Goal: Contribute content

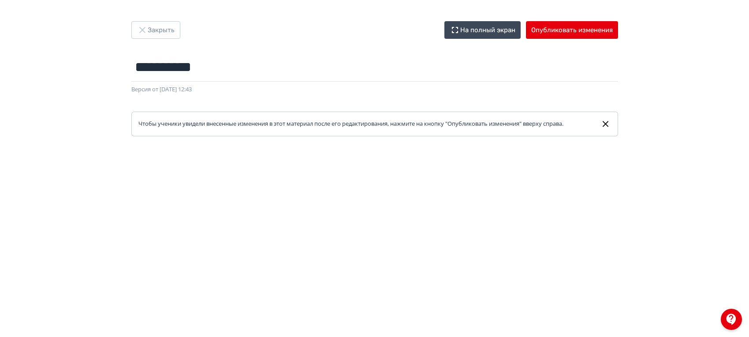
scroll to position [98, 0]
click at [556, 31] on button "Опубликовать изменения" at bounding box center [572, 30] width 92 height 18
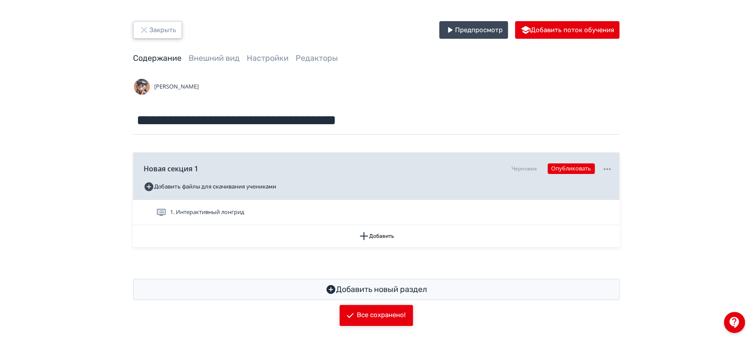
click at [168, 26] on button "Закрыть" at bounding box center [157, 30] width 49 height 18
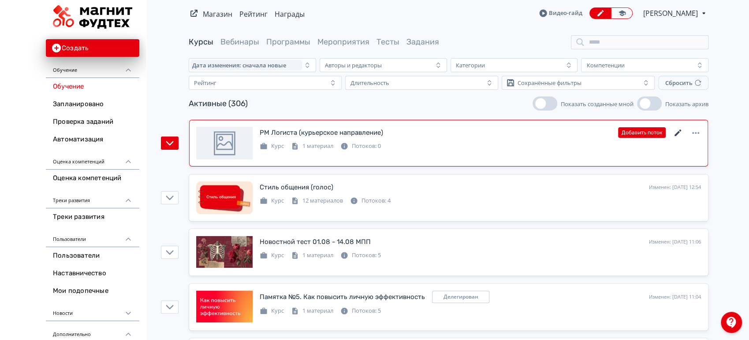
click at [679, 133] on icon at bounding box center [677, 133] width 11 height 11
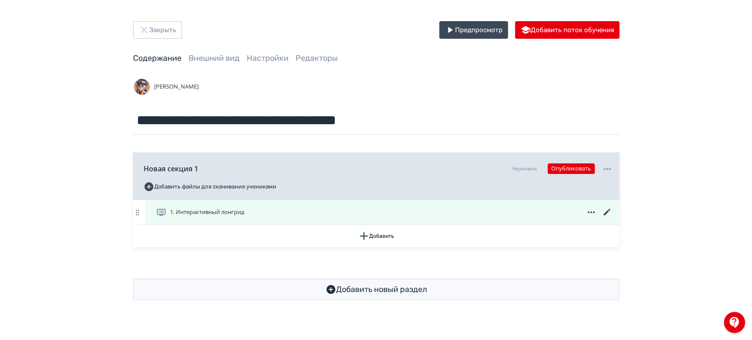
click at [605, 211] on icon at bounding box center [607, 212] width 11 height 11
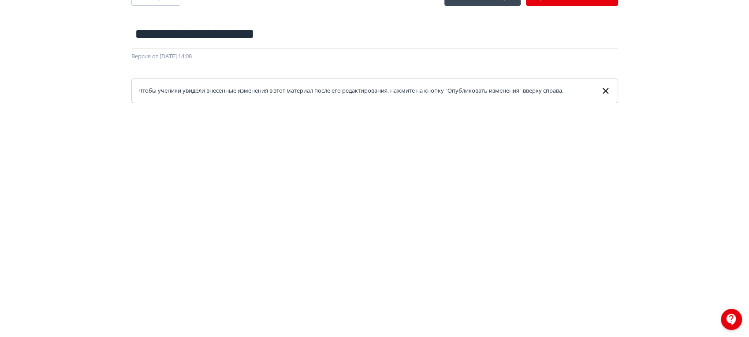
scroll to position [213, 0]
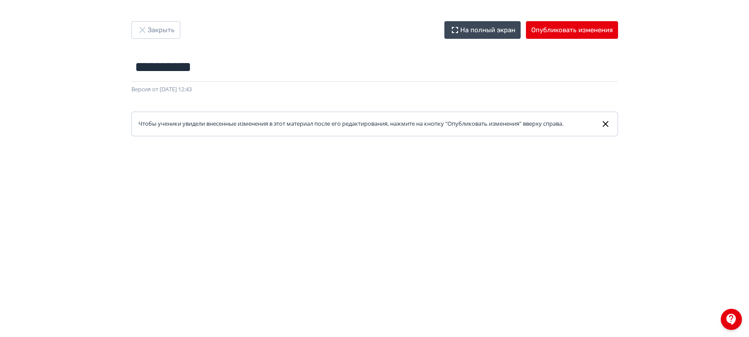
scroll to position [98, 0]
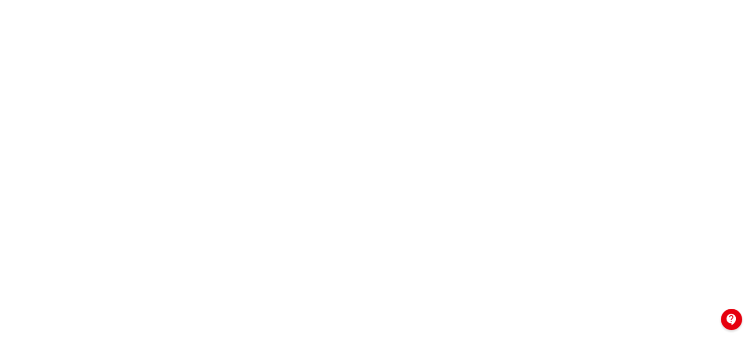
scroll to position [213, 0]
